Goal: Task Accomplishment & Management: Use online tool/utility

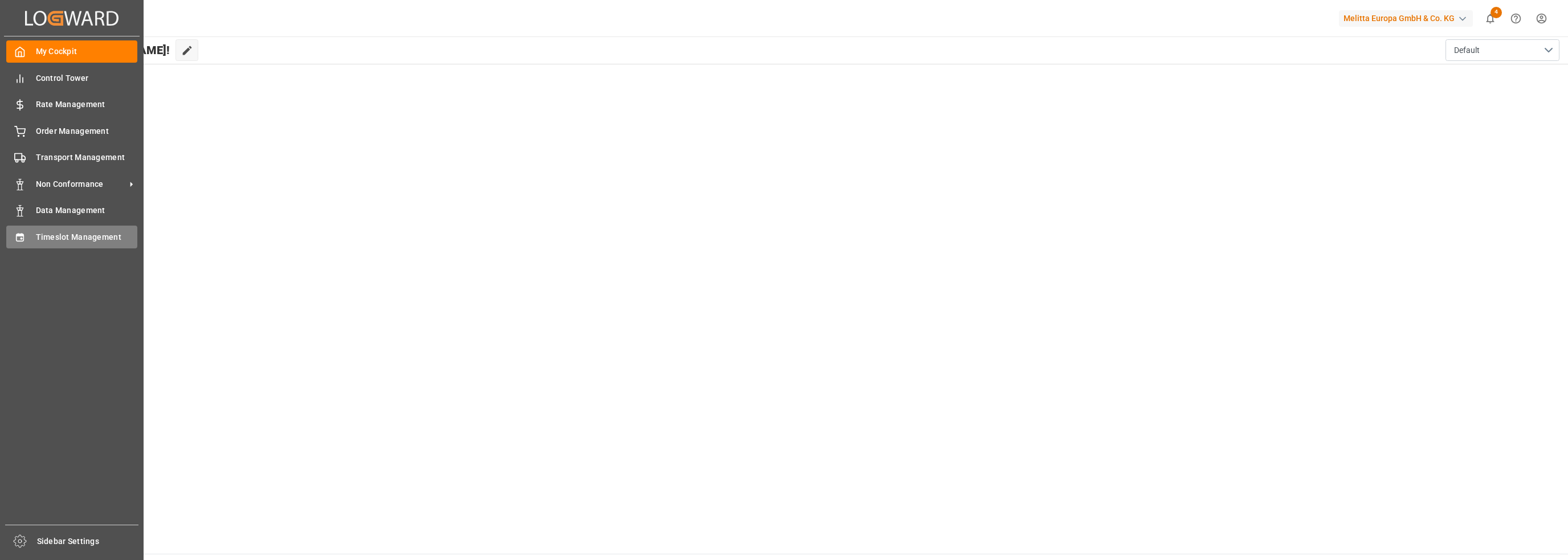
click at [28, 241] on div "Timeslot Management Timeslot Management" at bounding box center [71, 236] width 131 height 22
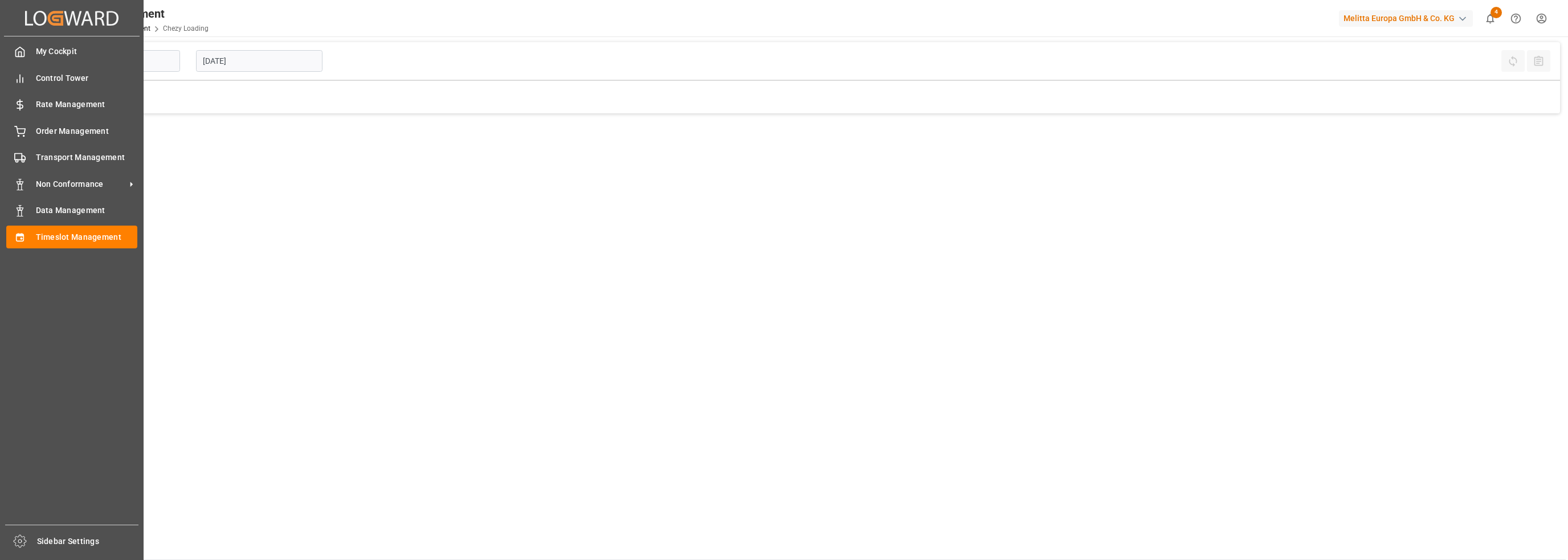
type input "Chezy Loading"
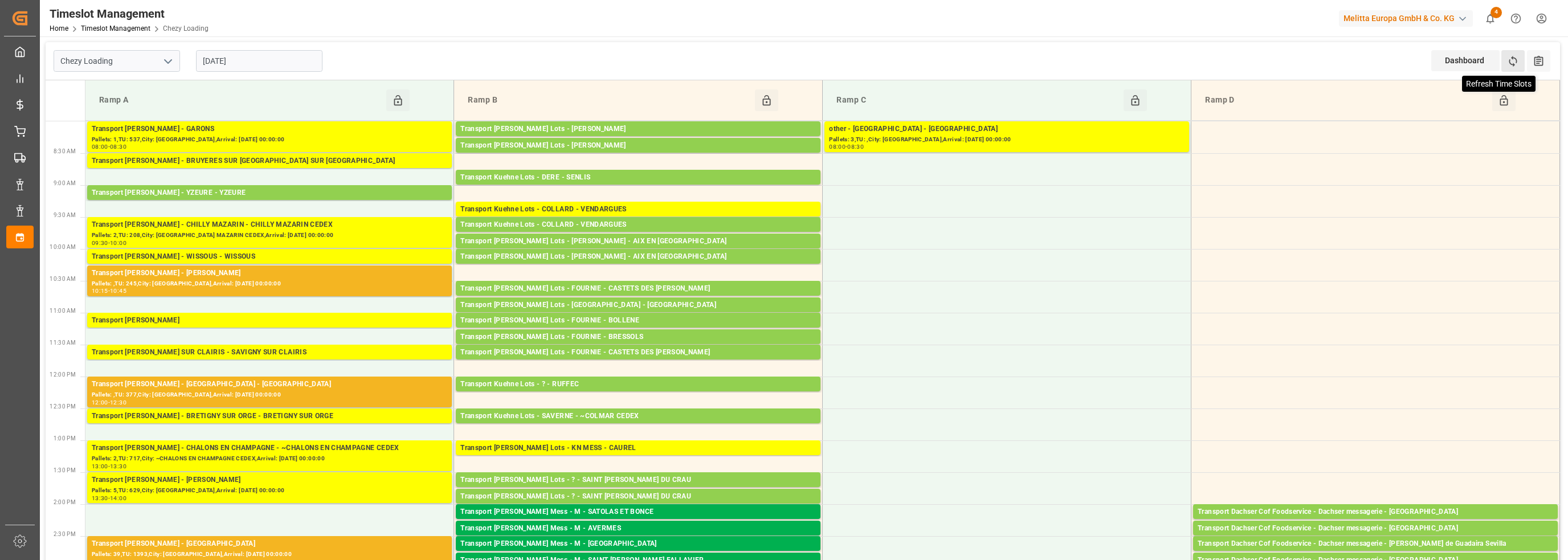
click at [785, 58] on icon at bounding box center [1513, 60] width 12 height 12
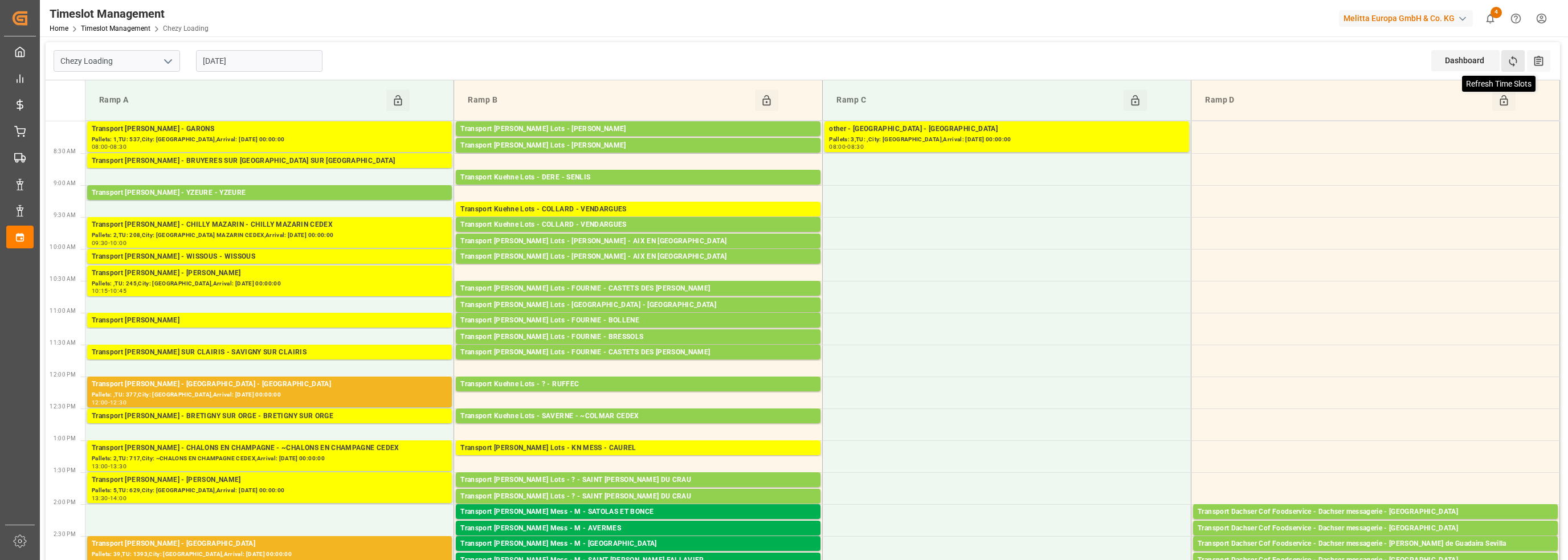
click at [785, 58] on icon at bounding box center [1513, 60] width 12 height 12
click at [785, 63] on icon at bounding box center [1513, 61] width 8 height 11
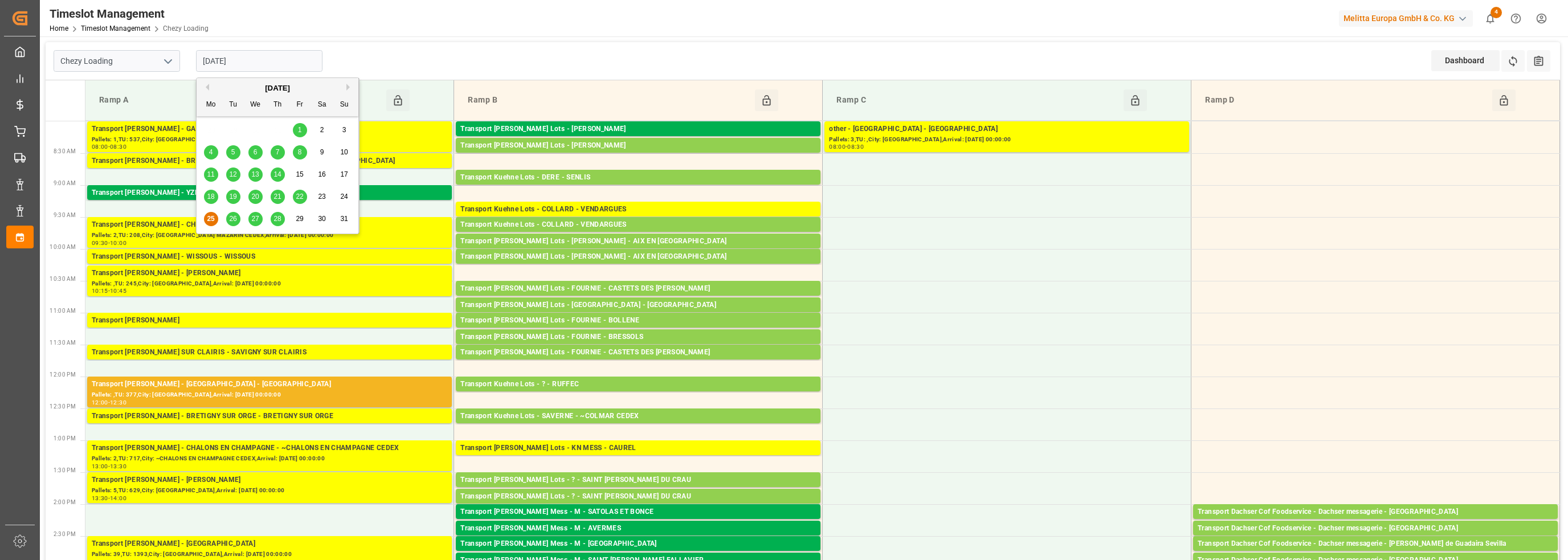
click at [261, 65] on input "[DATE]" at bounding box center [259, 60] width 126 height 21
click at [229, 219] on span "26" at bounding box center [233, 219] width 7 height 8
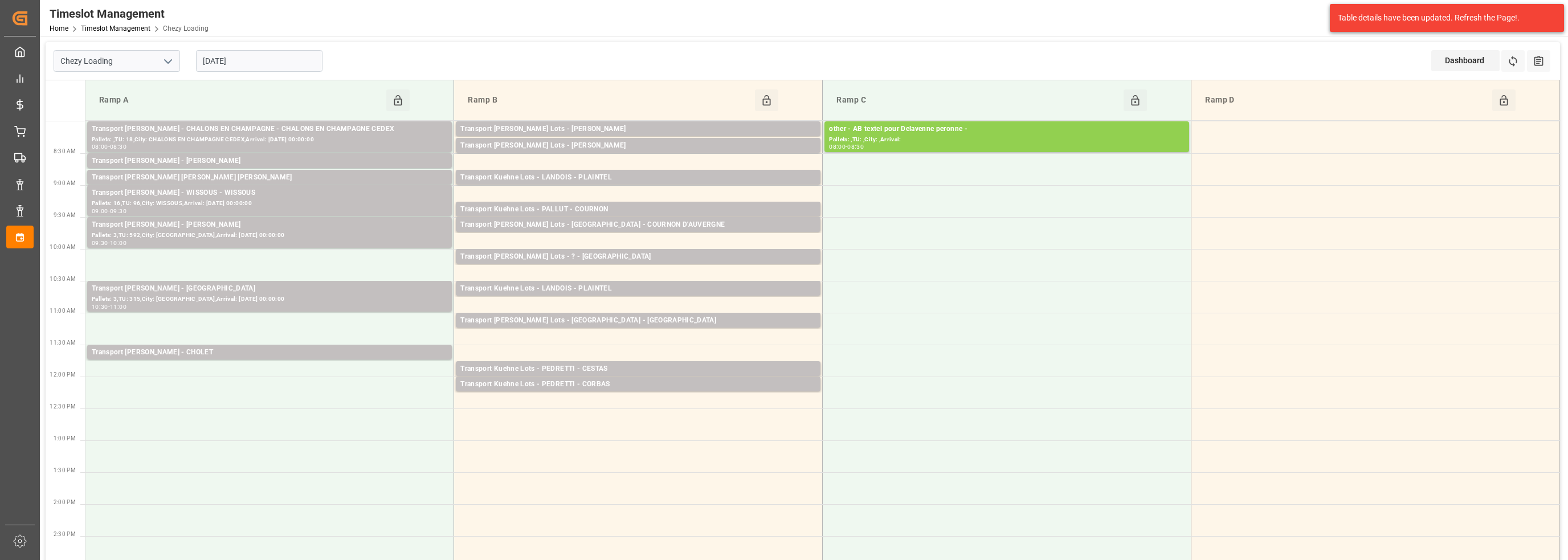
click at [264, 60] on input "[DATE]" at bounding box center [259, 60] width 126 height 21
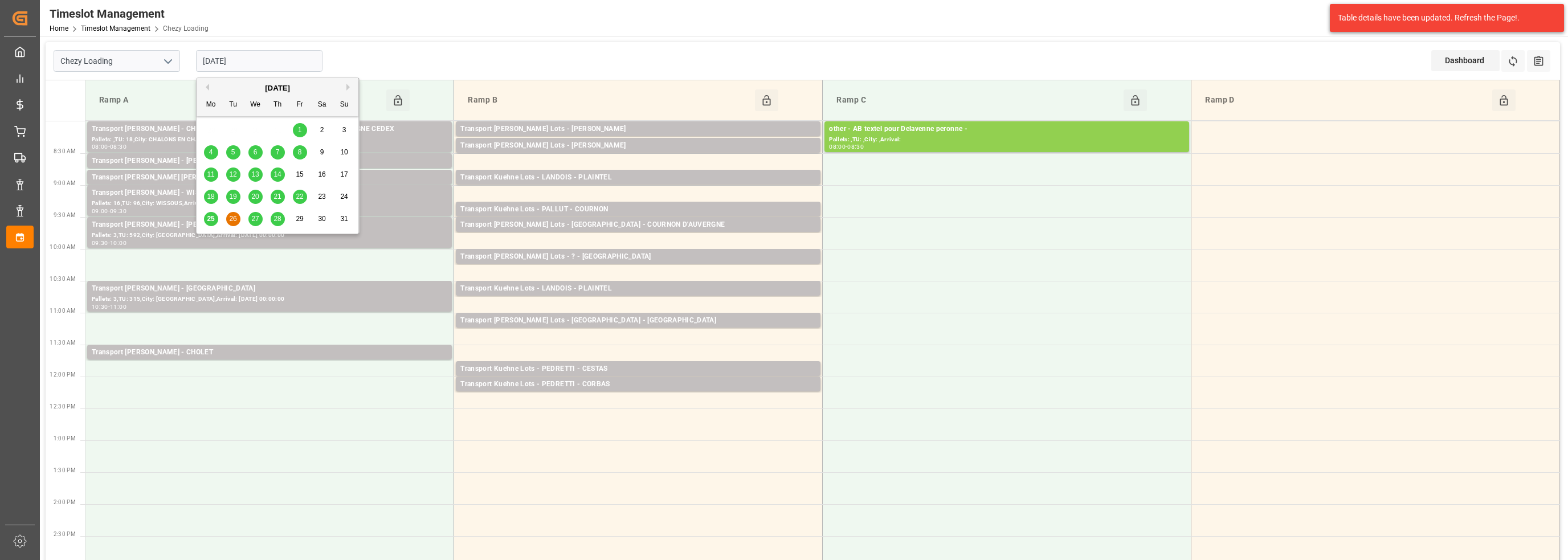
click at [209, 220] on span "25" at bounding box center [211, 219] width 7 height 8
type input "[DATE]"
